Goal: Task Accomplishment & Management: Use online tool/utility

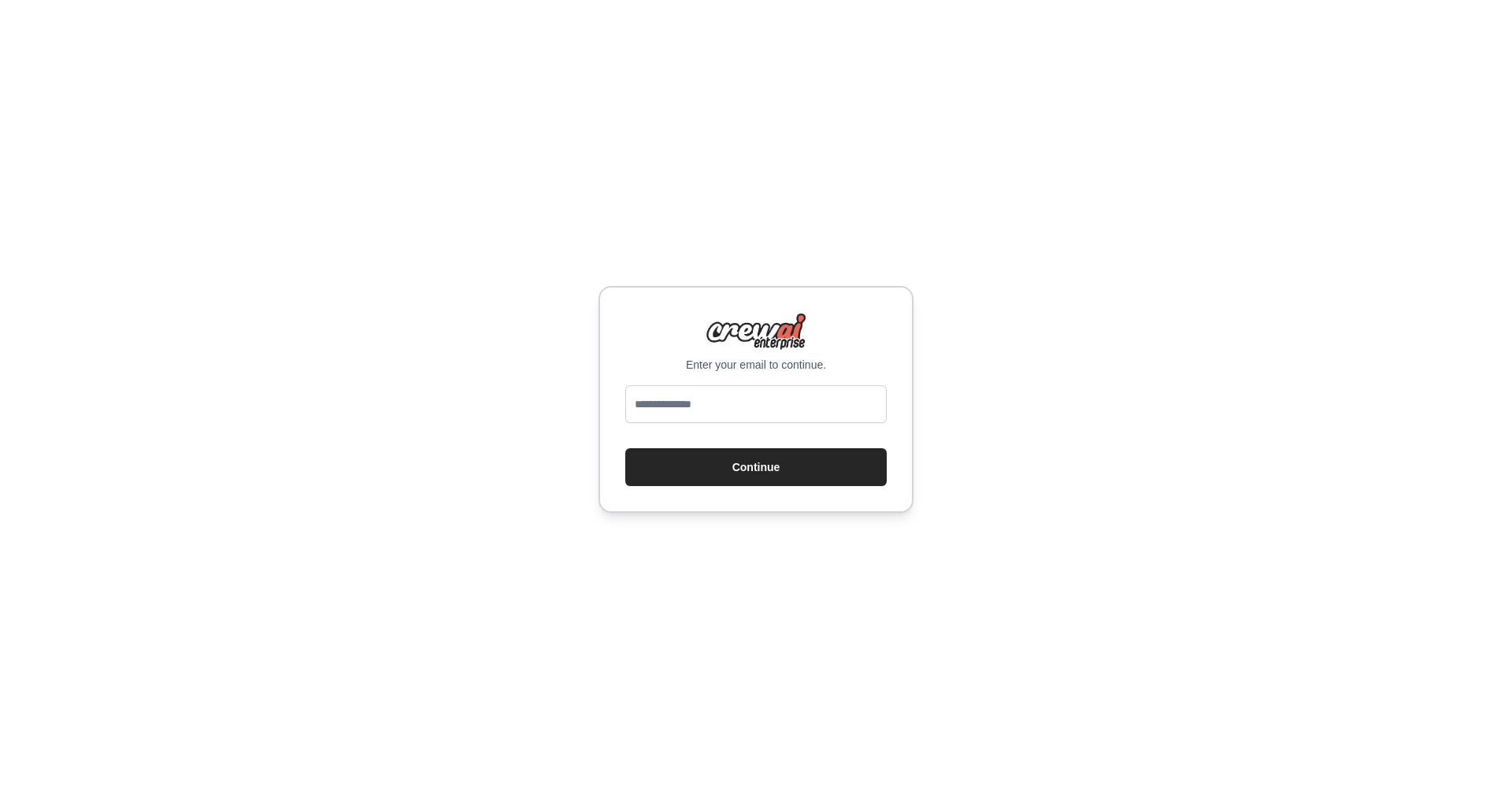
type input "**********"
click at [749, 469] on button "Continue" at bounding box center [756, 467] width 262 height 38
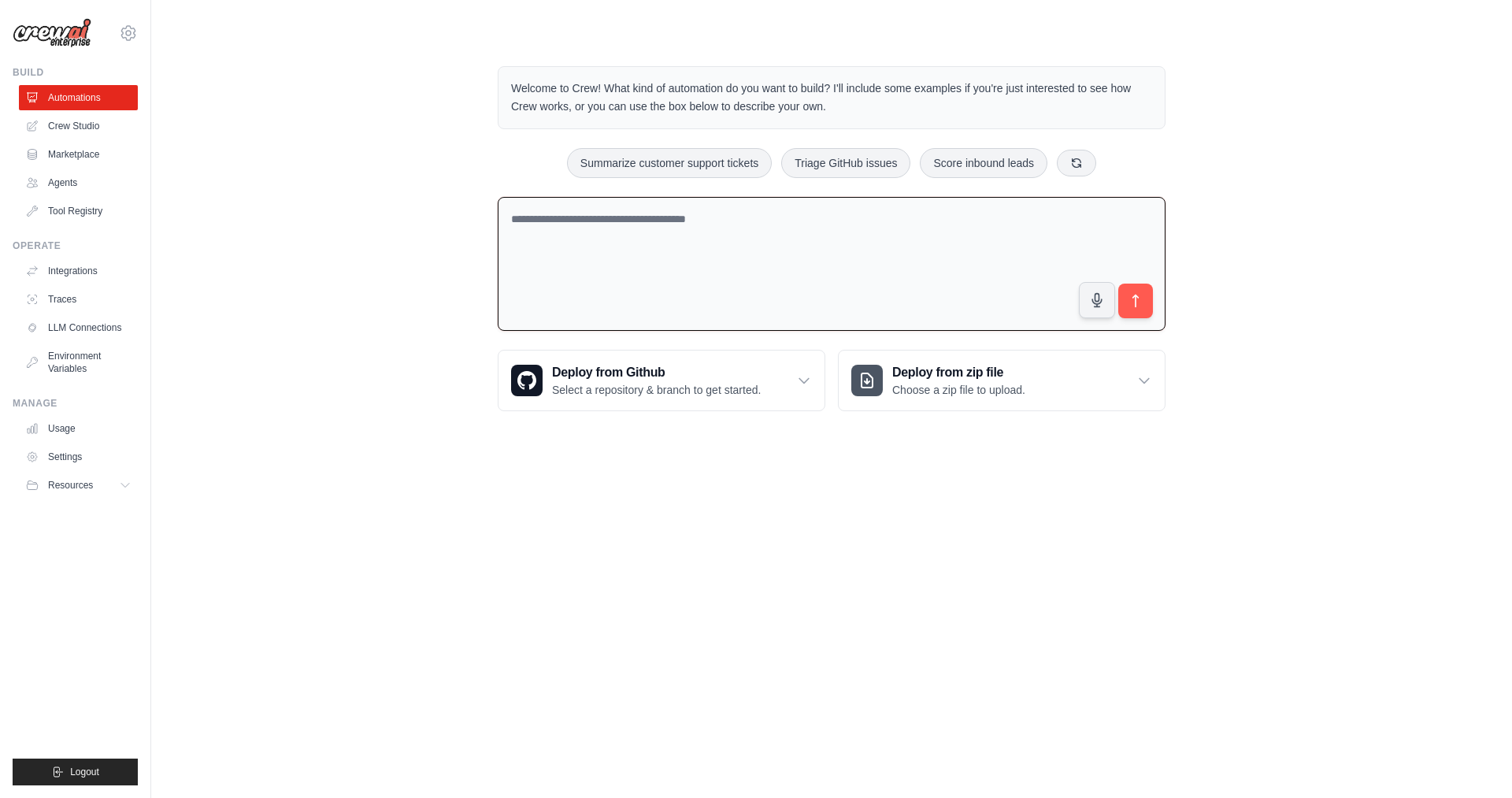
click at [734, 250] on textarea at bounding box center [832, 265] width 668 height 135
click at [737, 241] on textarea at bounding box center [832, 265] width 668 height 135
click at [954, 381] on h3 "Deploy from zip file" at bounding box center [960, 372] width 133 height 19
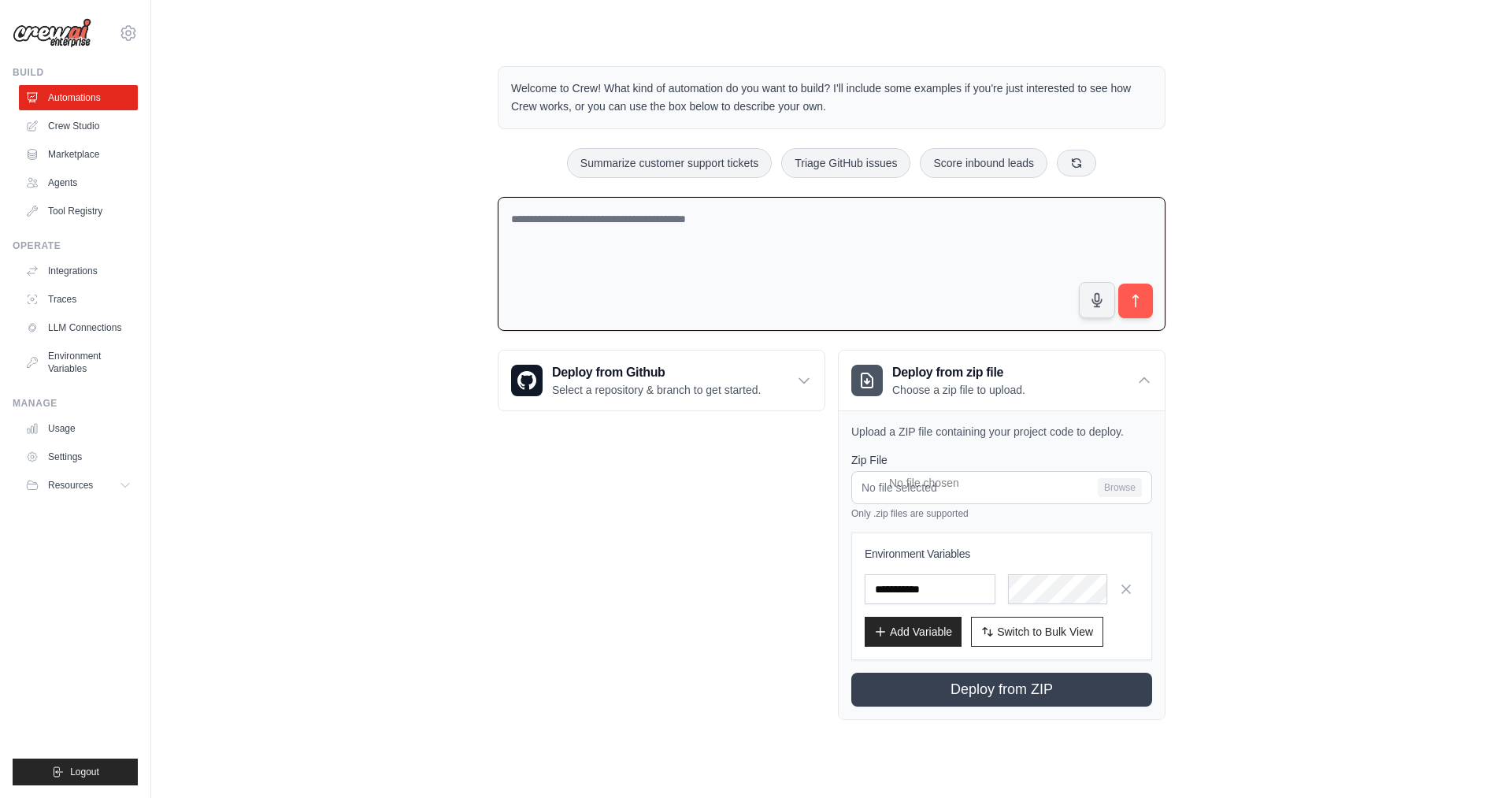
click at [498, 506] on div "Welcome to Crew! What kind of automation do you want to build? I'll include som…" at bounding box center [832, 393] width 706 height 704
click at [1146, 377] on icon at bounding box center [1144, 380] width 16 height 16
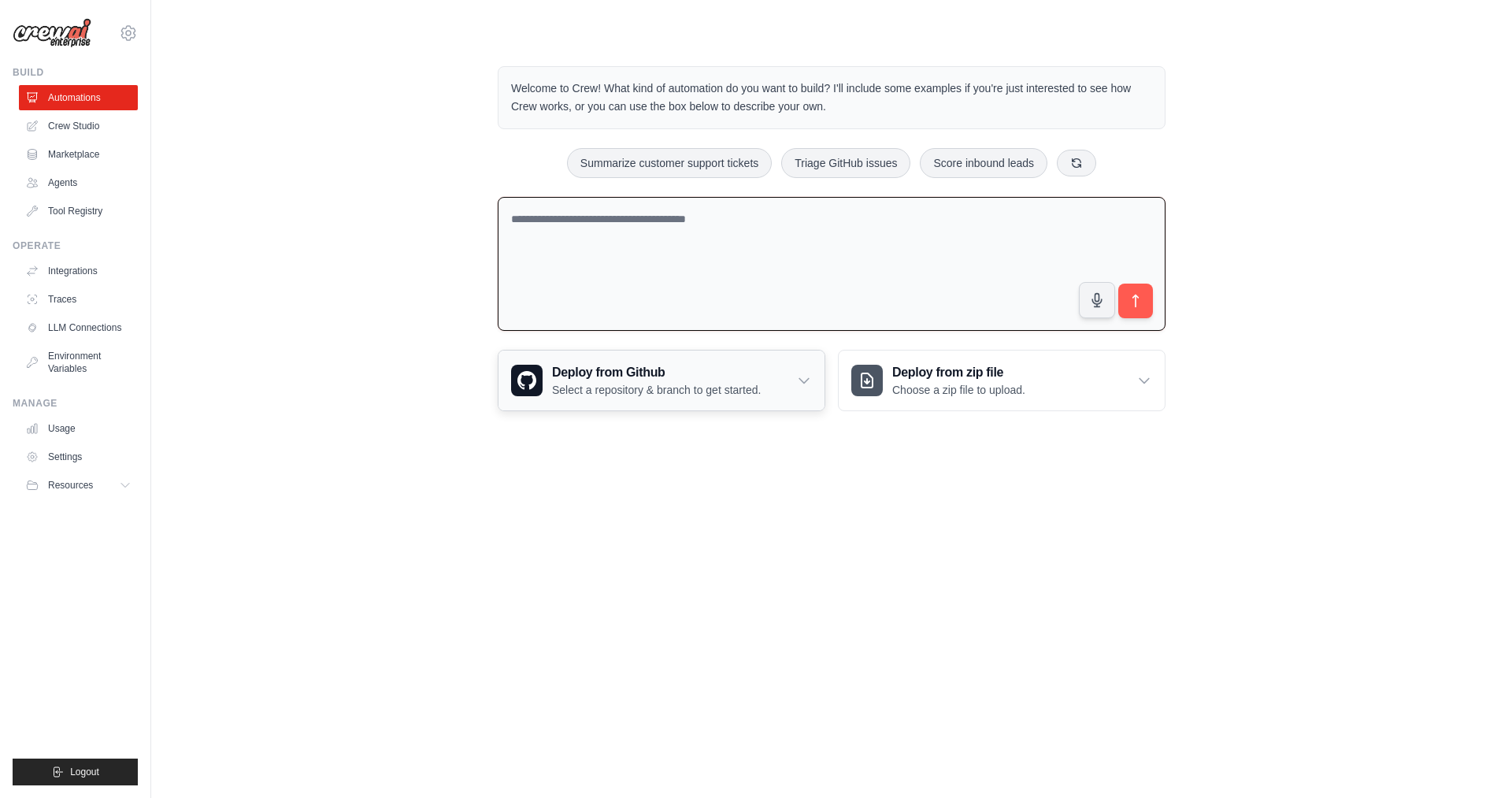
click at [807, 379] on icon at bounding box center [804, 380] width 16 height 16
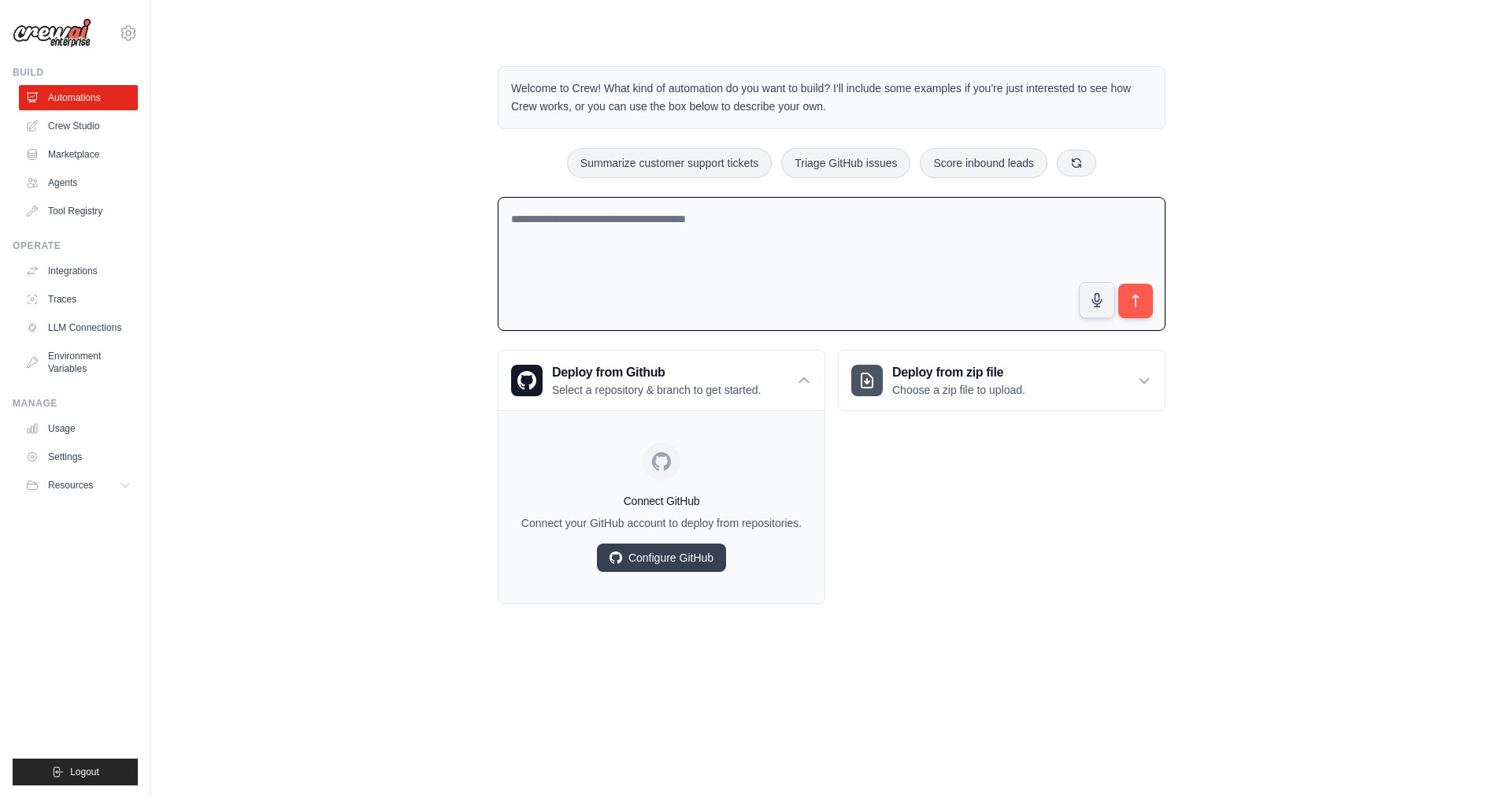
click at [1022, 582] on div "Deploy from zip file Choose a zip file to upload. Upload a ZIP file containing …" at bounding box center [1002, 477] width 328 height 255
click at [637, 228] on textarea at bounding box center [832, 265] width 668 height 135
click at [646, 223] on textarea at bounding box center [832, 265] width 668 height 135
type textarea "*"
type textarea "**********"
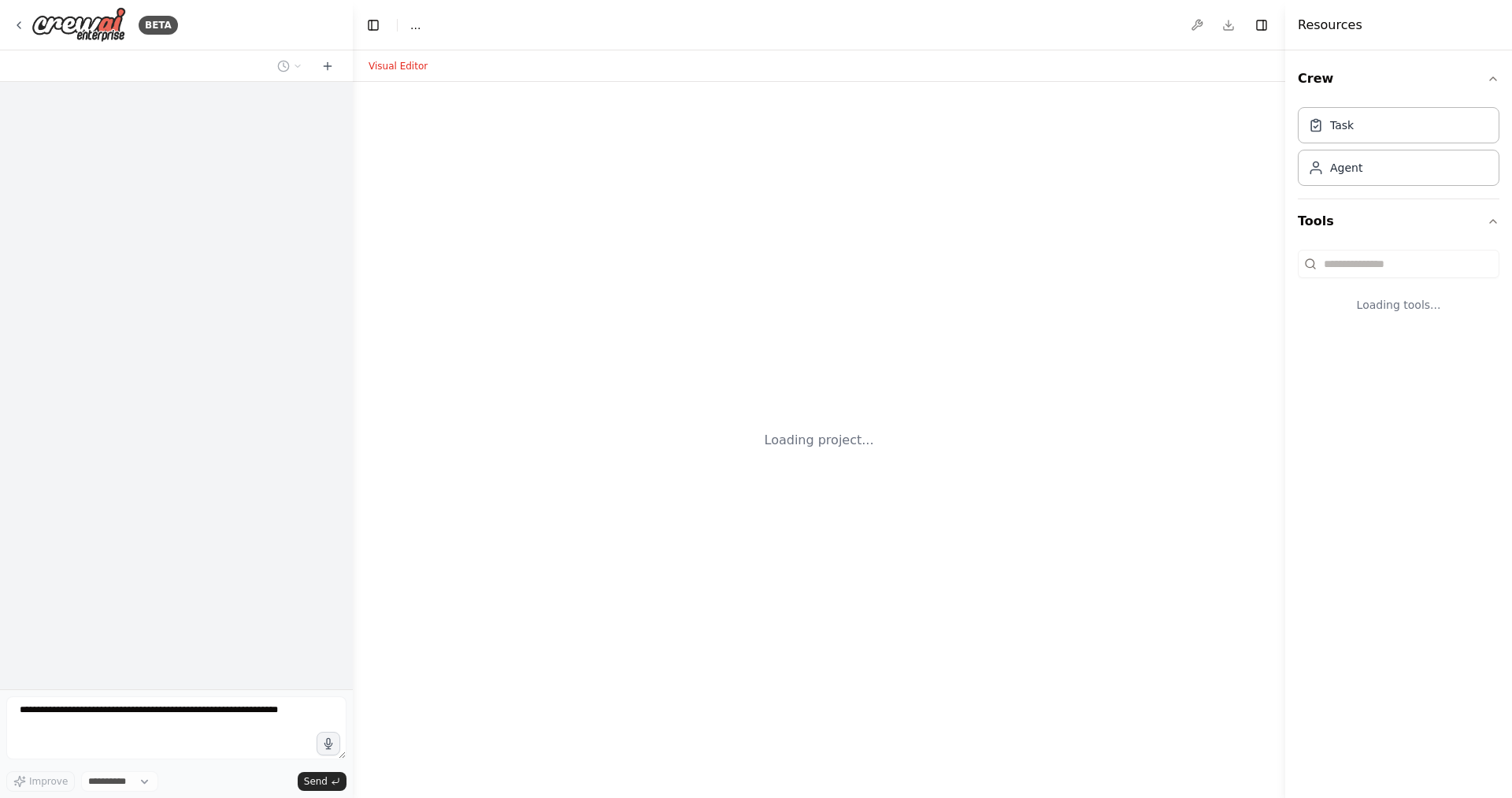
select select "****"
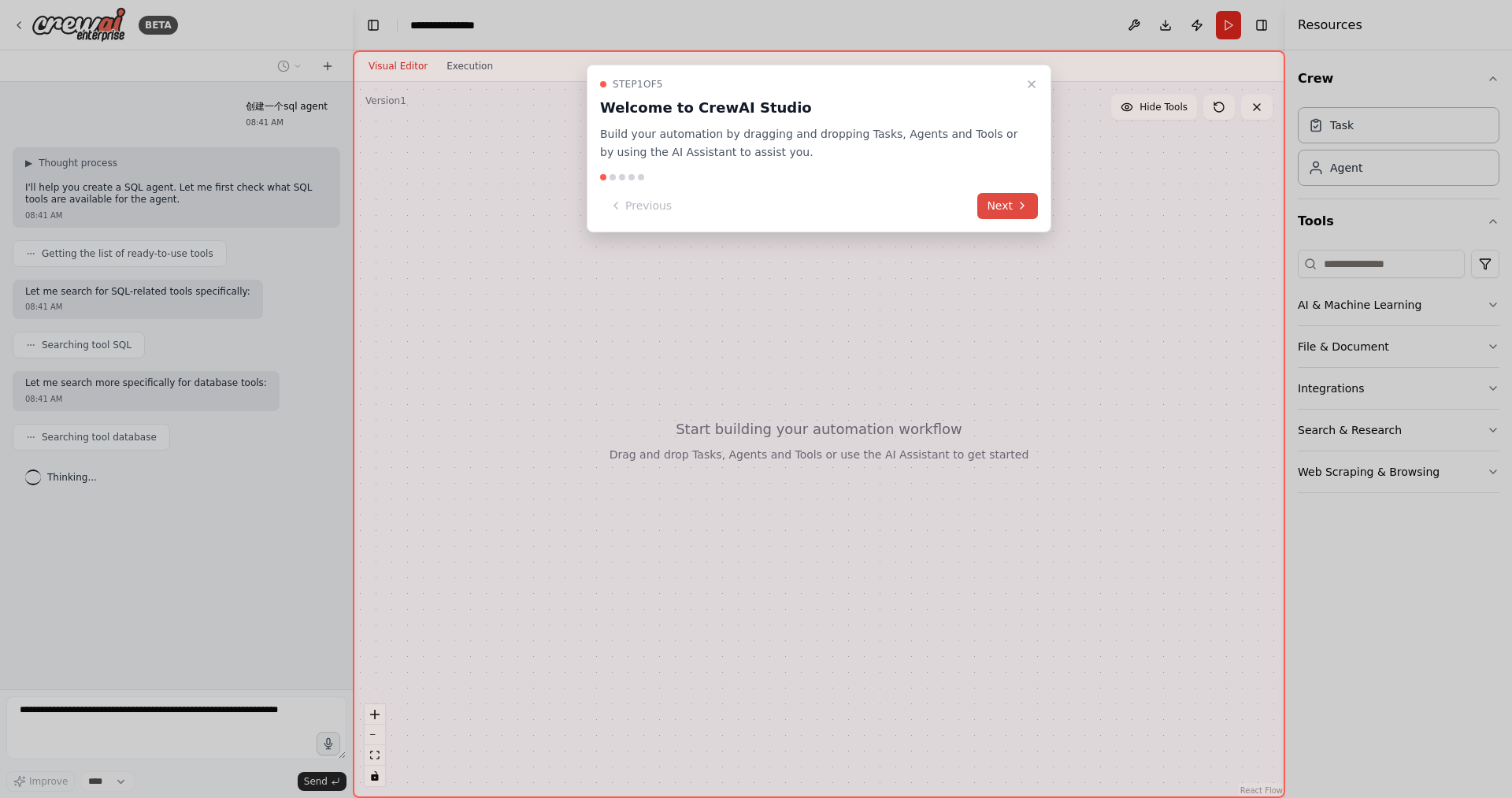
click at [994, 209] on button "Next" at bounding box center [1008, 206] width 61 height 26
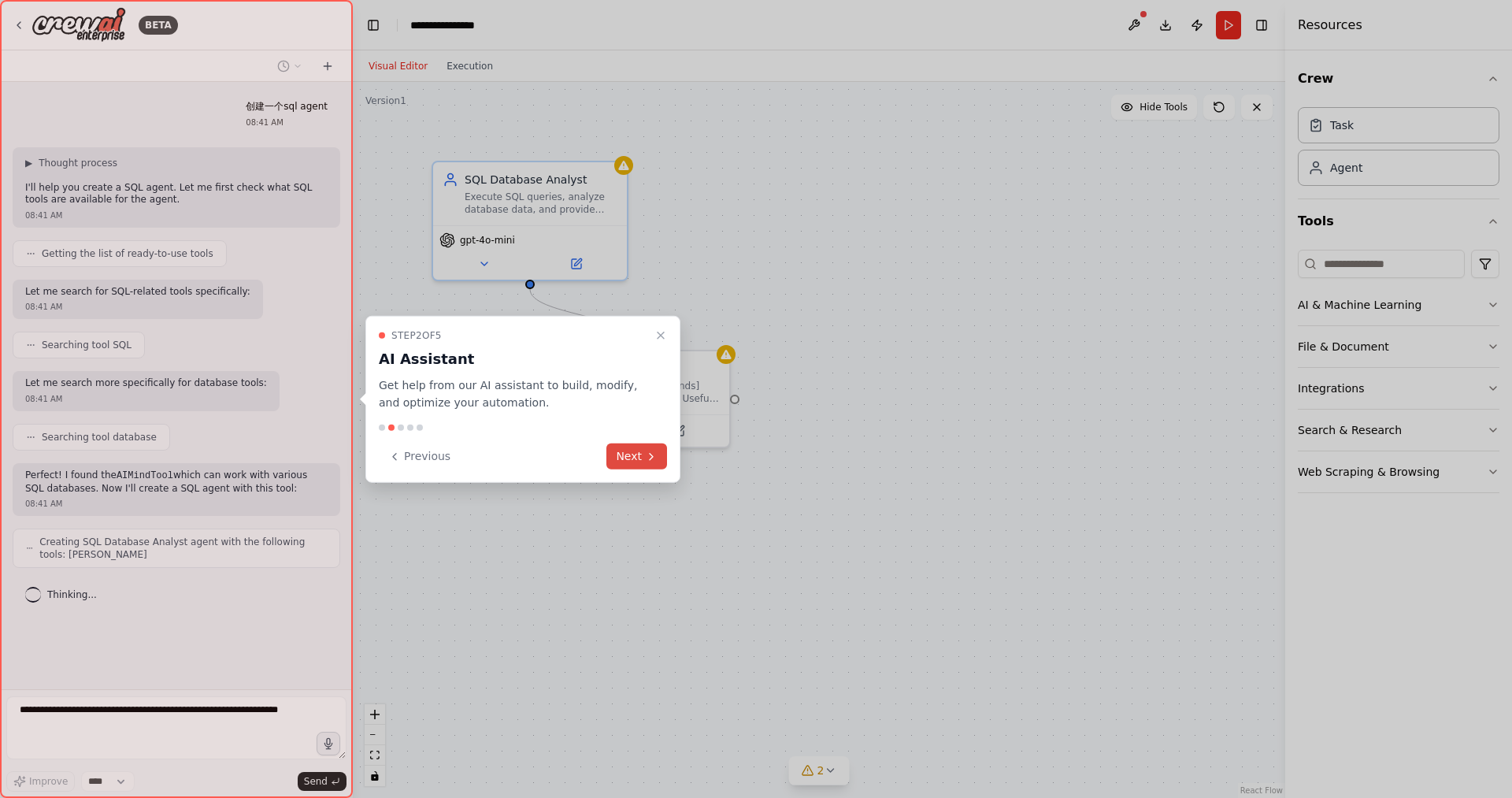
click at [640, 453] on button "Next" at bounding box center [638, 456] width 61 height 26
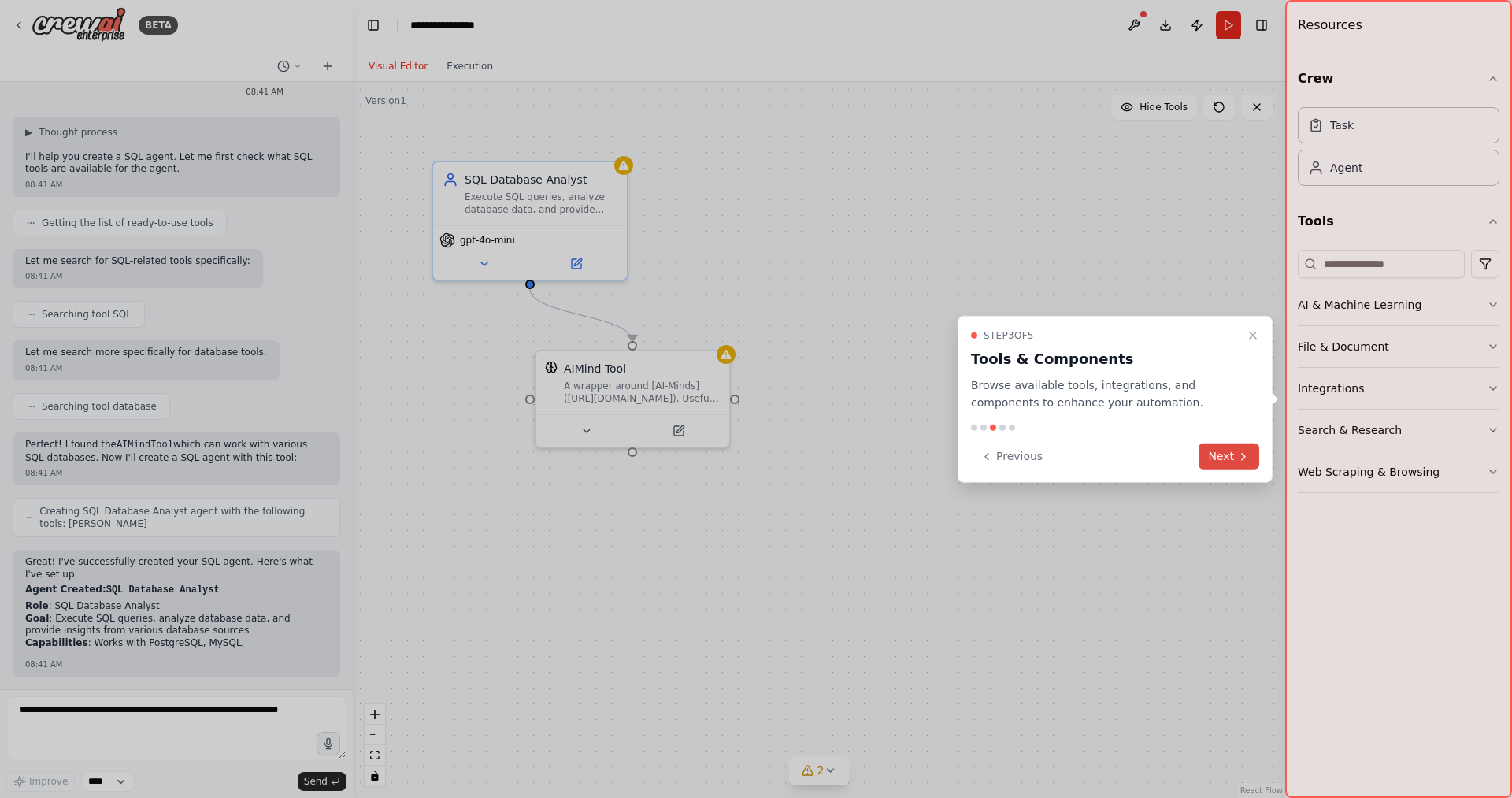
click at [1225, 459] on button "Next" at bounding box center [1230, 456] width 61 height 26
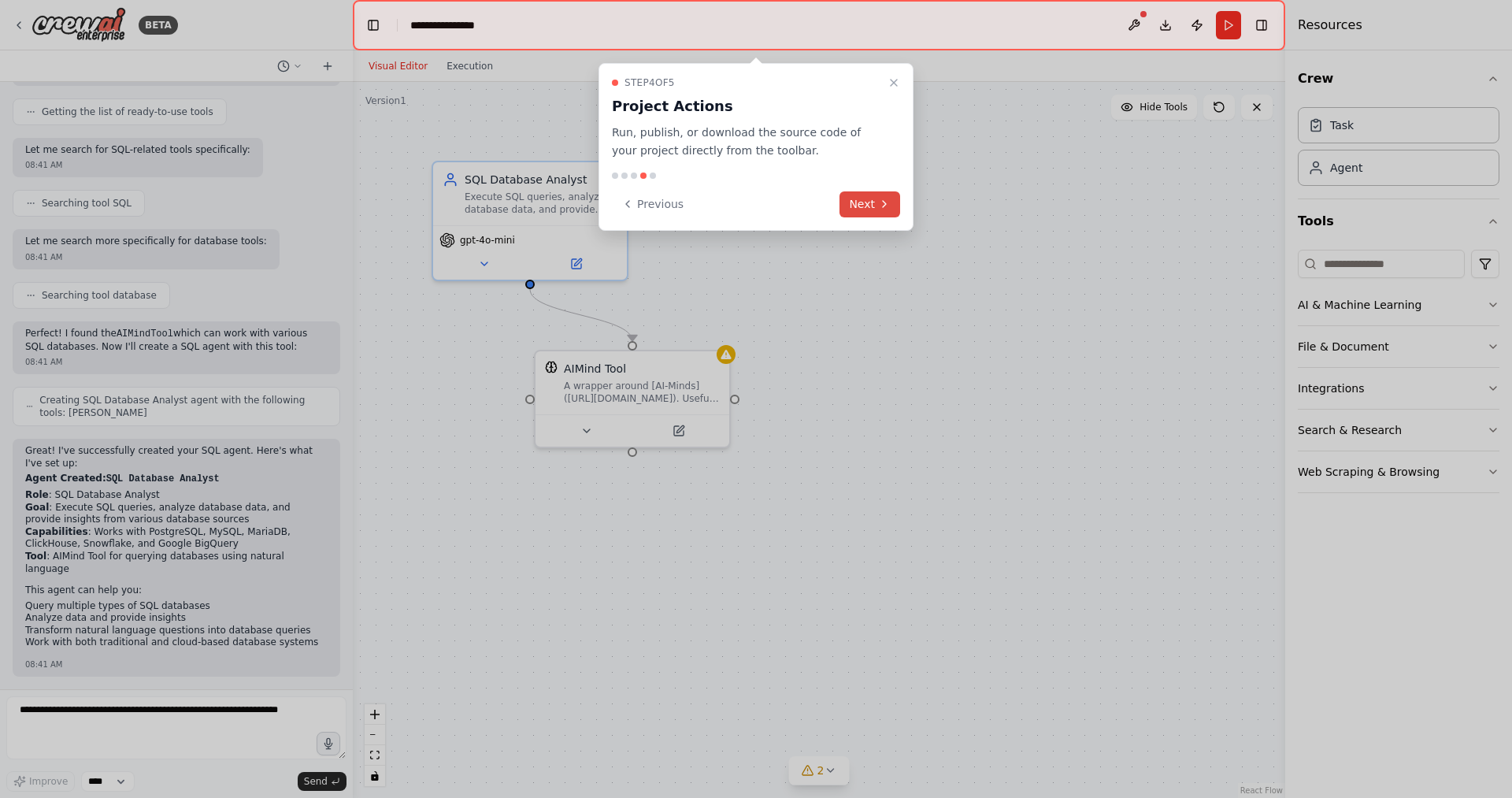
click at [858, 208] on button "Next" at bounding box center [870, 205] width 61 height 26
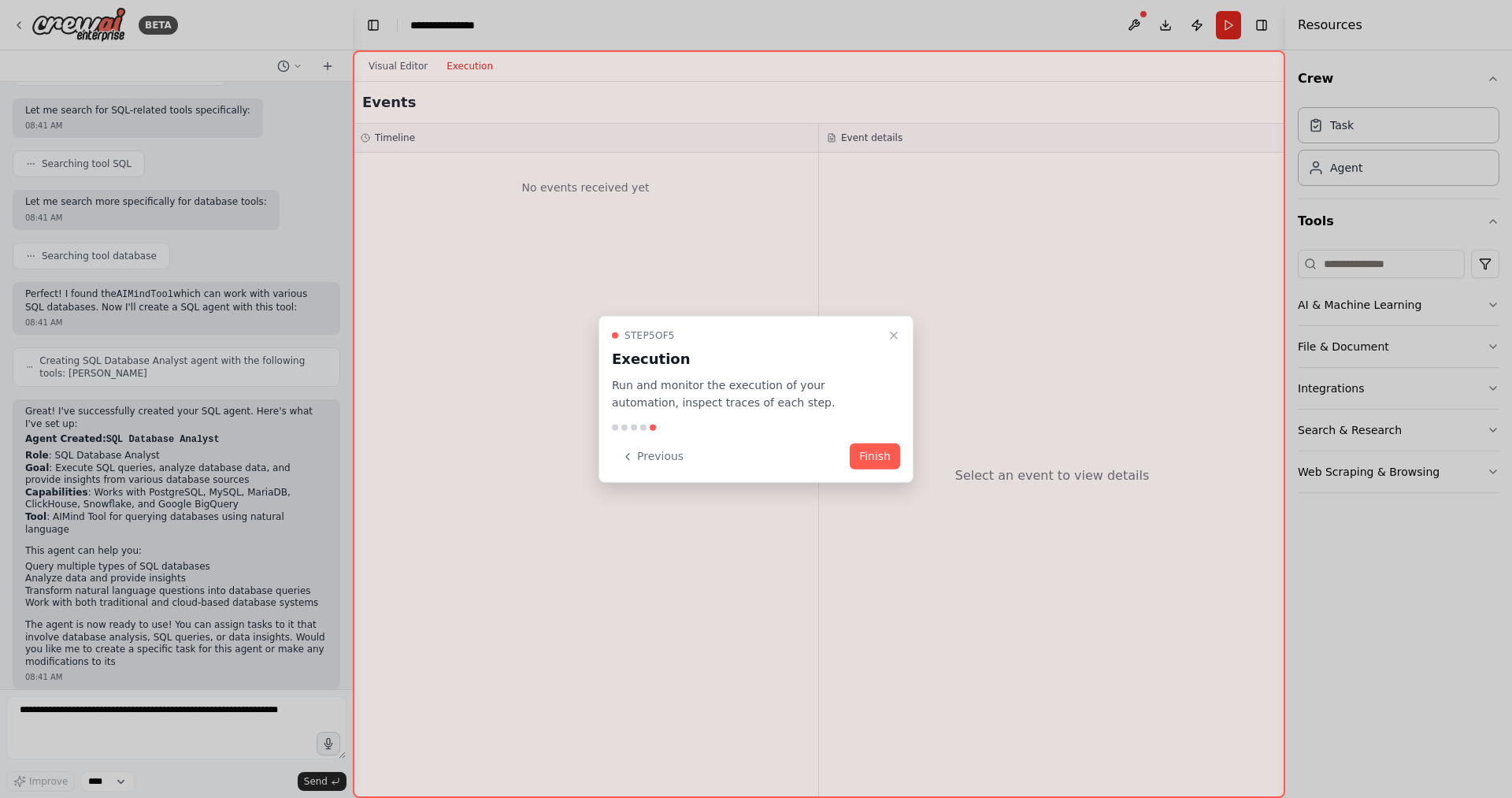
scroll to position [193, 0]
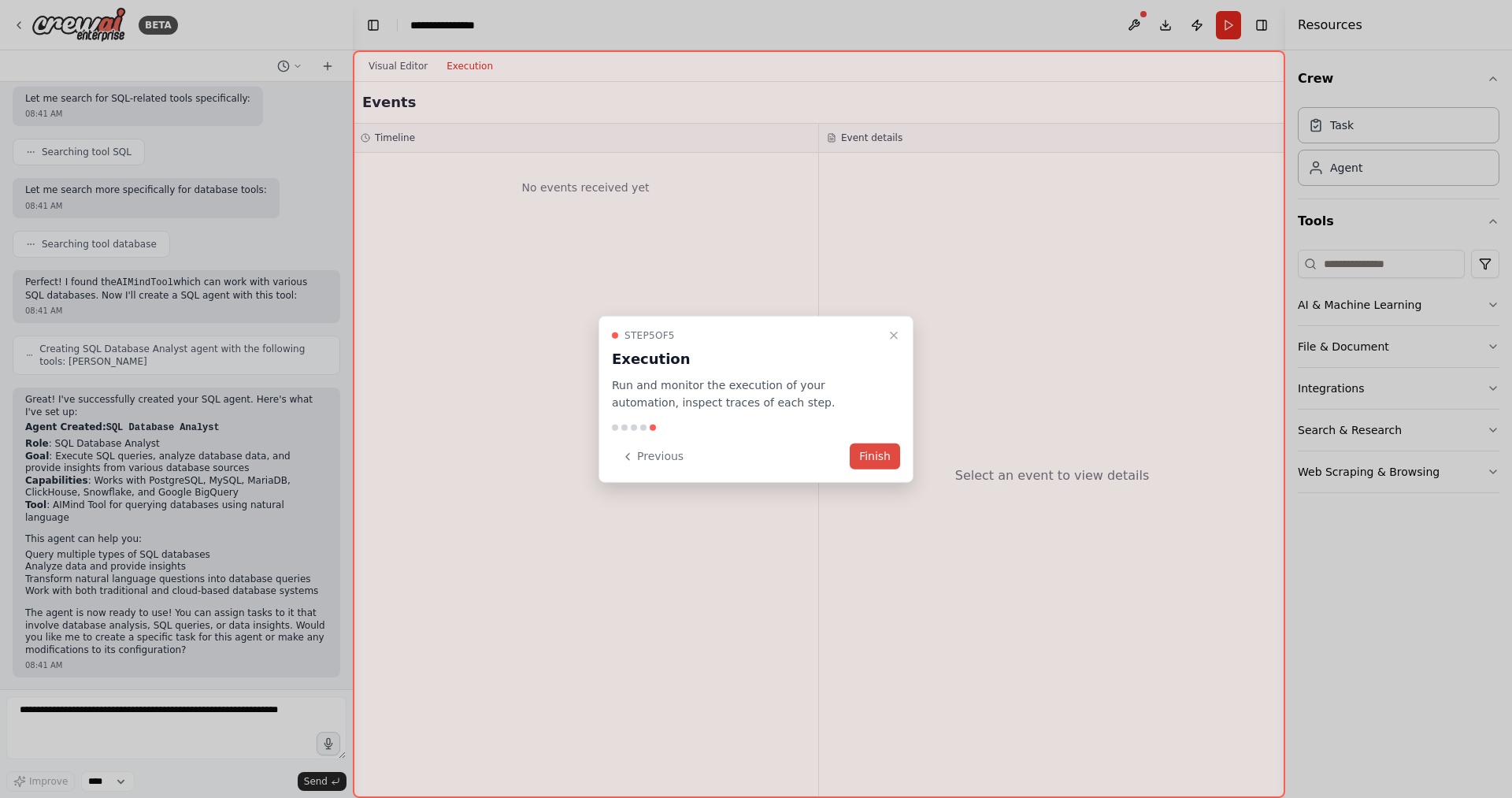
click at [866, 459] on button "Finish" at bounding box center [875, 456] width 50 height 26
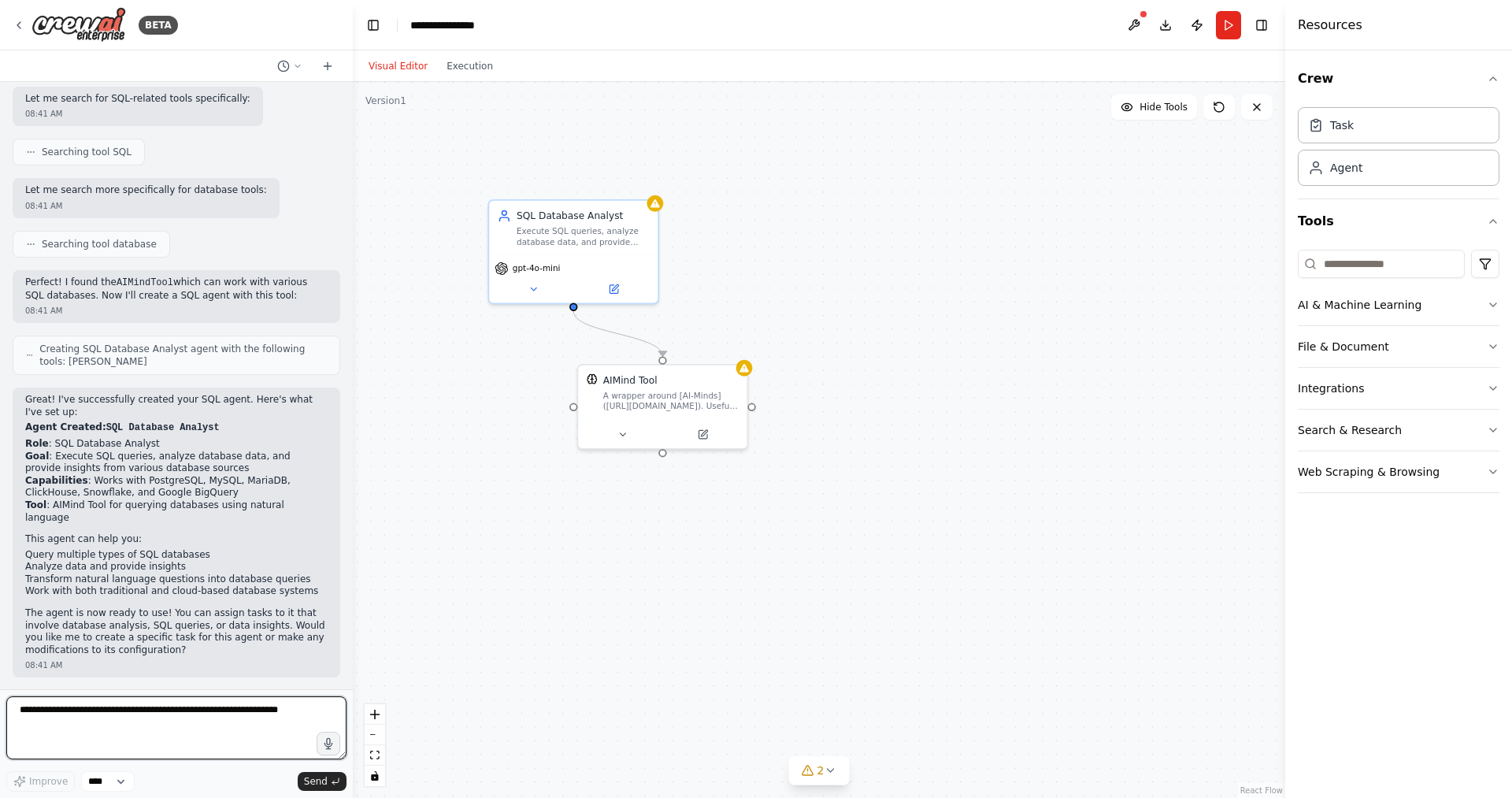
click at [271, 718] on textarea at bounding box center [177, 729] width 341 height 63
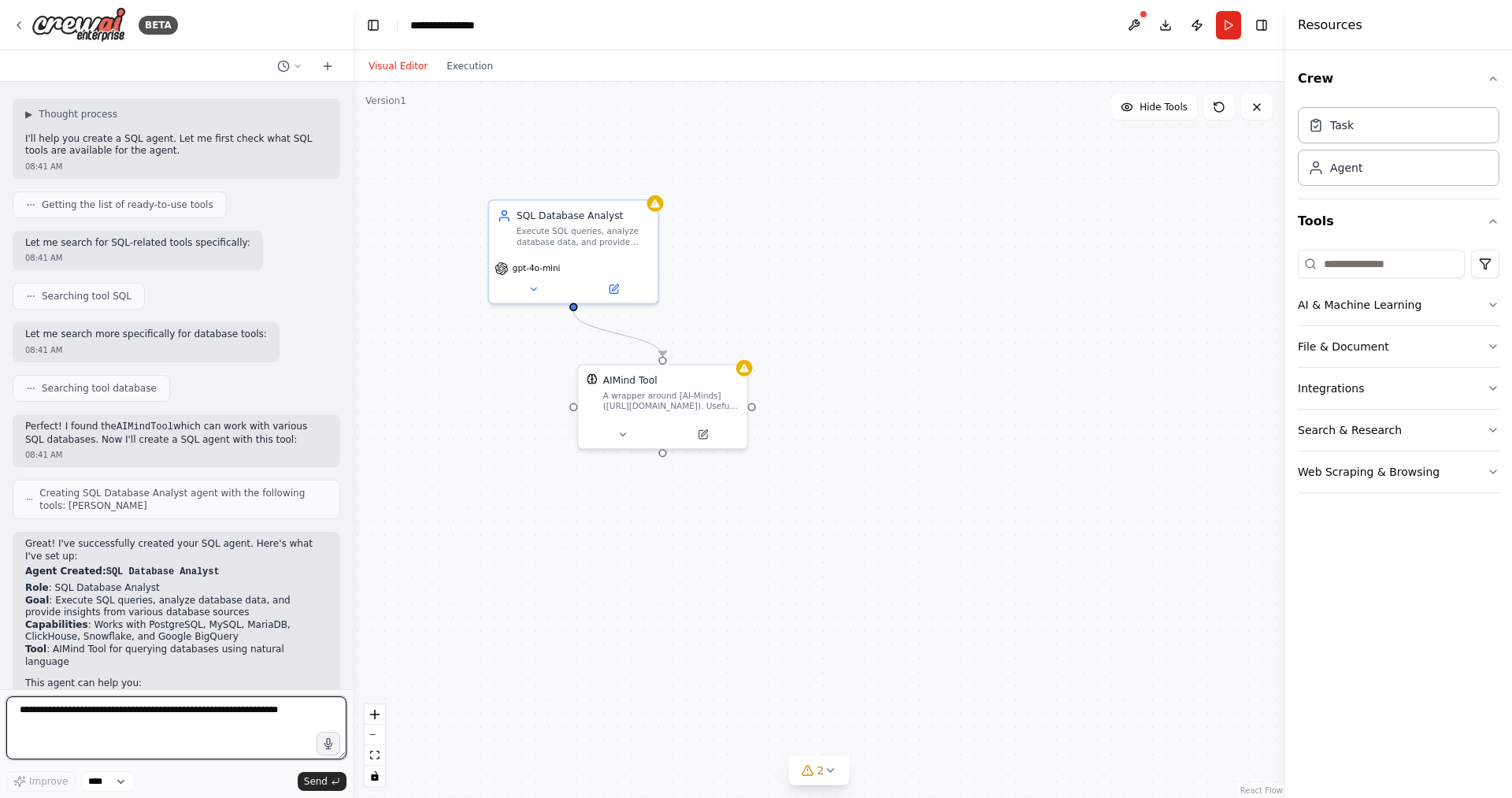
scroll to position [0, 0]
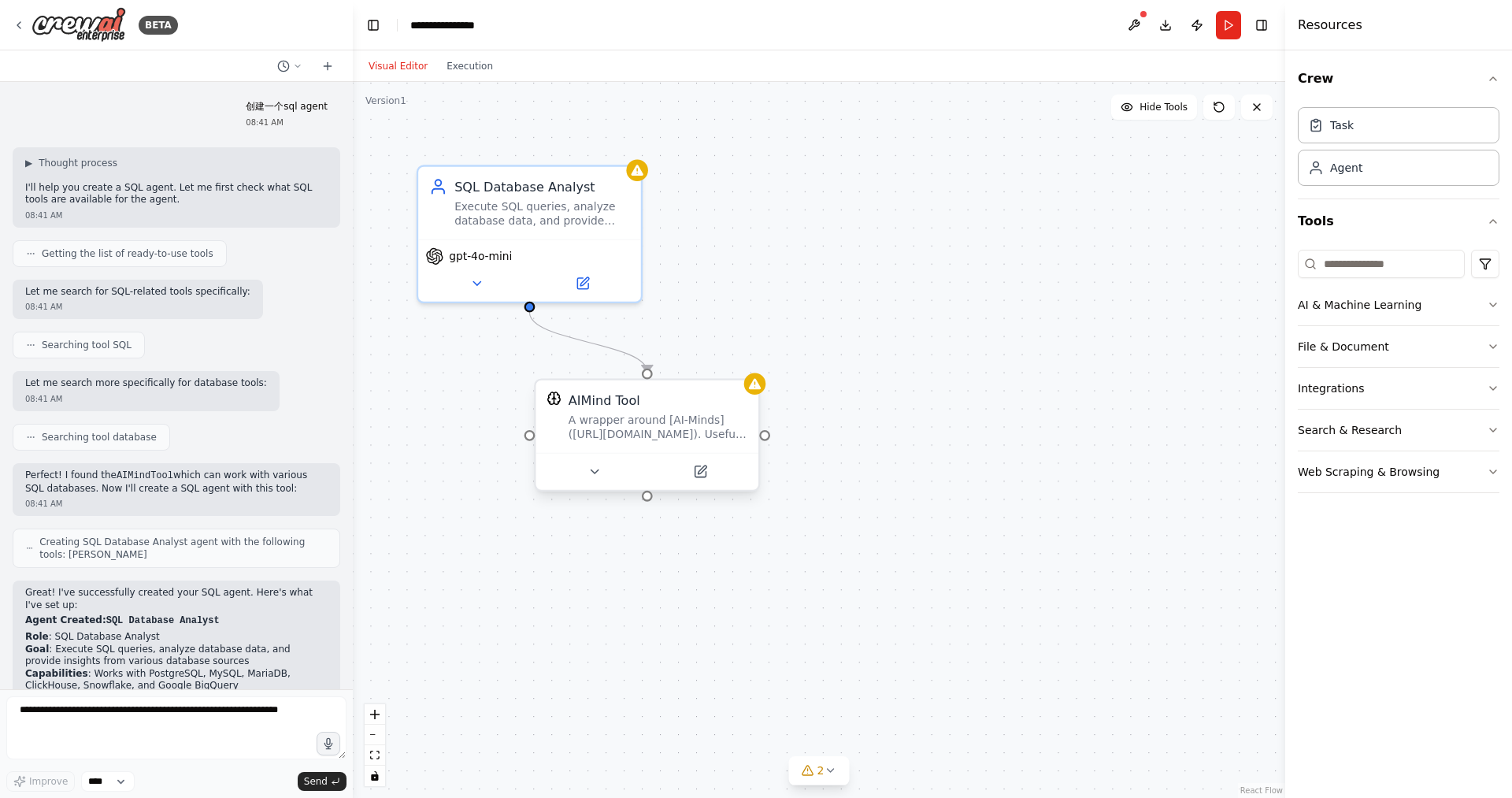
click at [599, 411] on div "AIMind Tool A wrapper around [AI-Minds](https://mindsdb.com/minds). Useful for …" at bounding box center [658, 417] width 179 height 50
click at [611, 437] on div "A wrapper around [AI-Minds](https://mindsdb.com/minds). Useful for when you nee…" at bounding box center [658, 427] width 179 height 29
click at [593, 476] on icon at bounding box center [593, 471] width 14 height 14
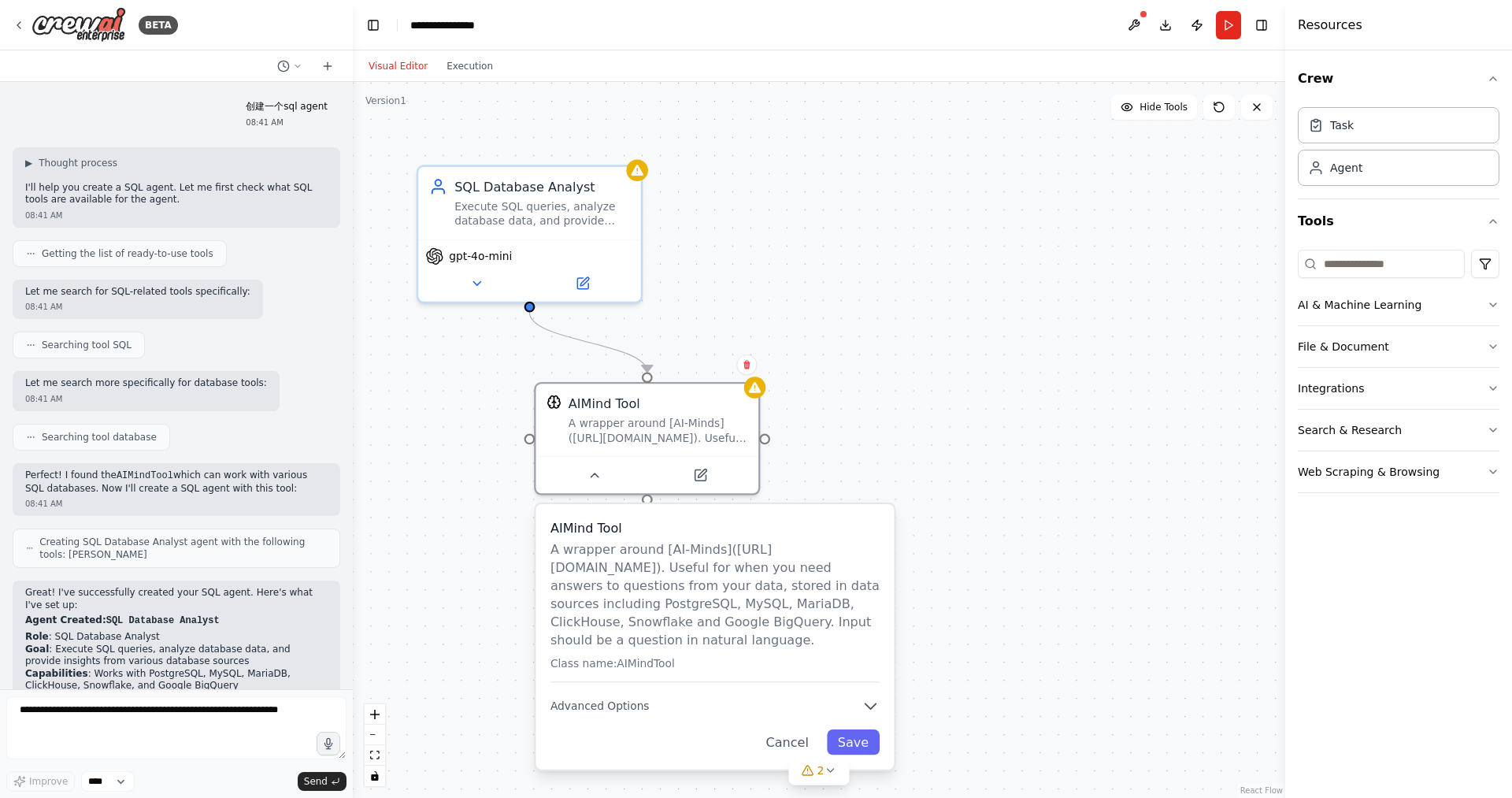
click at [511, 565] on div ".deletable-edge-delete-btn { width: 20px; height: 20px; border: 0px solid #ffff…" at bounding box center [819, 441] width 933 height 717
click at [1232, 28] on button "Run" at bounding box center [1228, 25] width 25 height 29
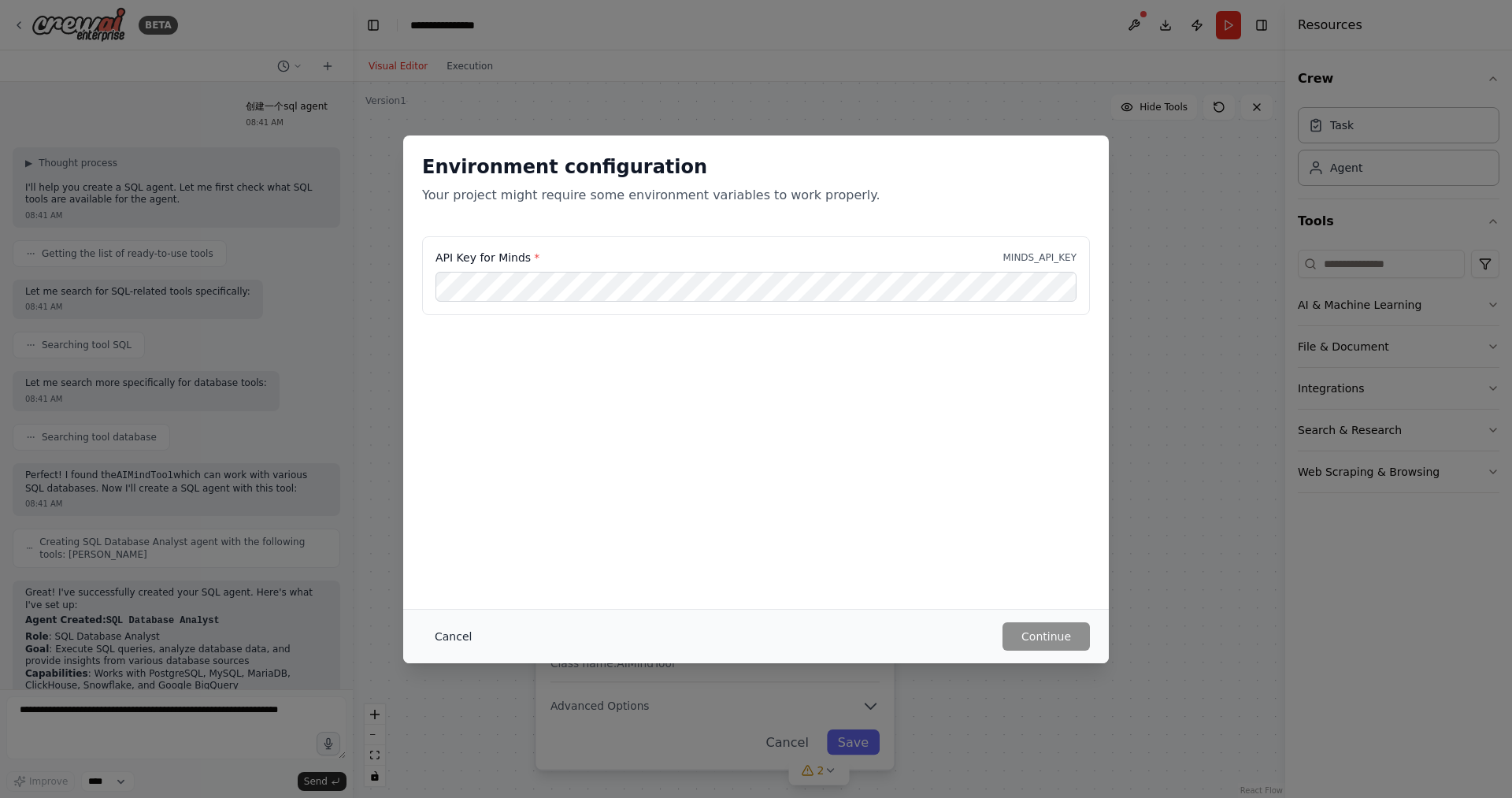
click at [446, 628] on button "Cancel" at bounding box center [452, 637] width 62 height 29
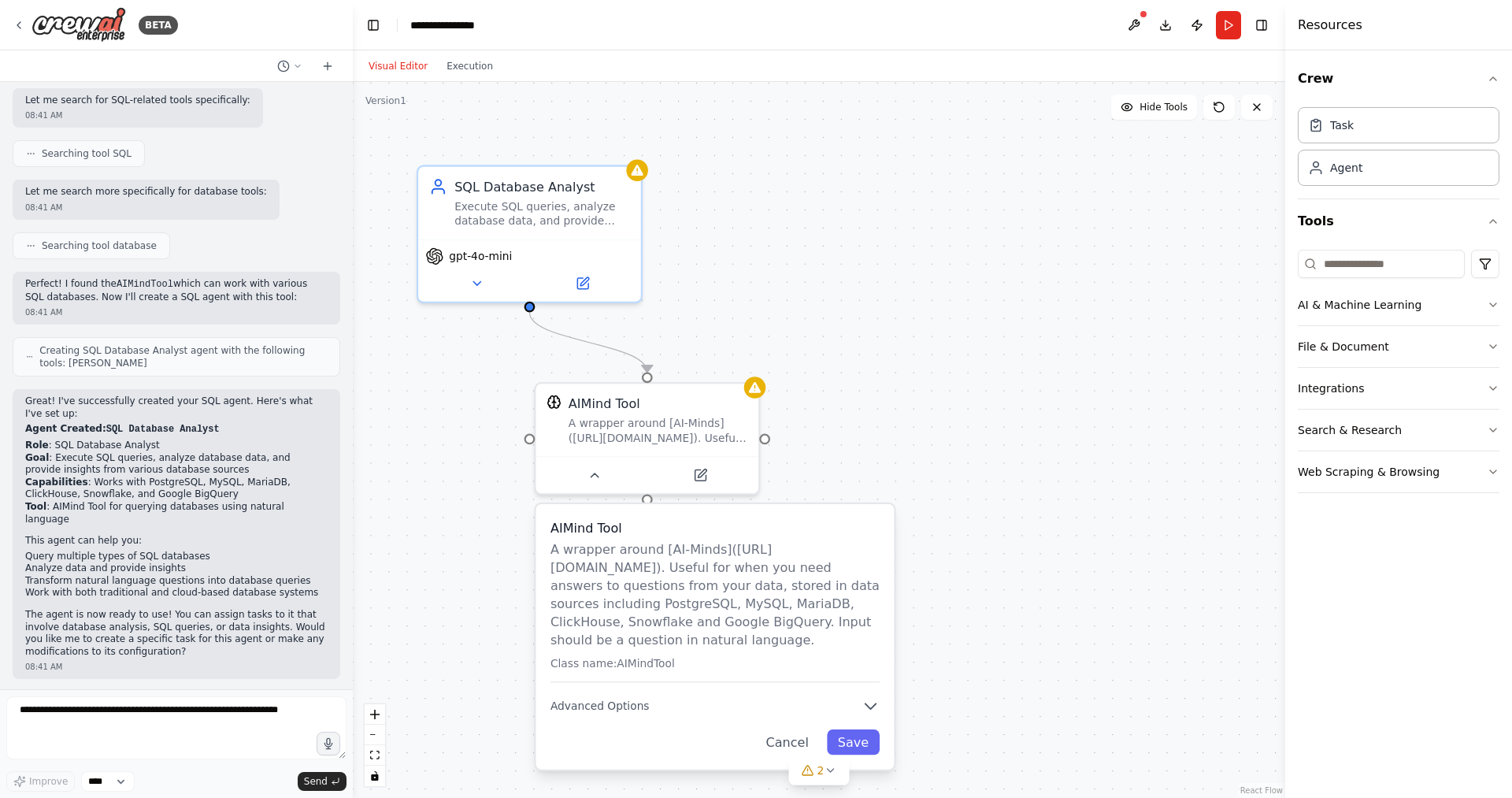
scroll to position [193, 0]
